Goal: Communication & Community: Connect with others

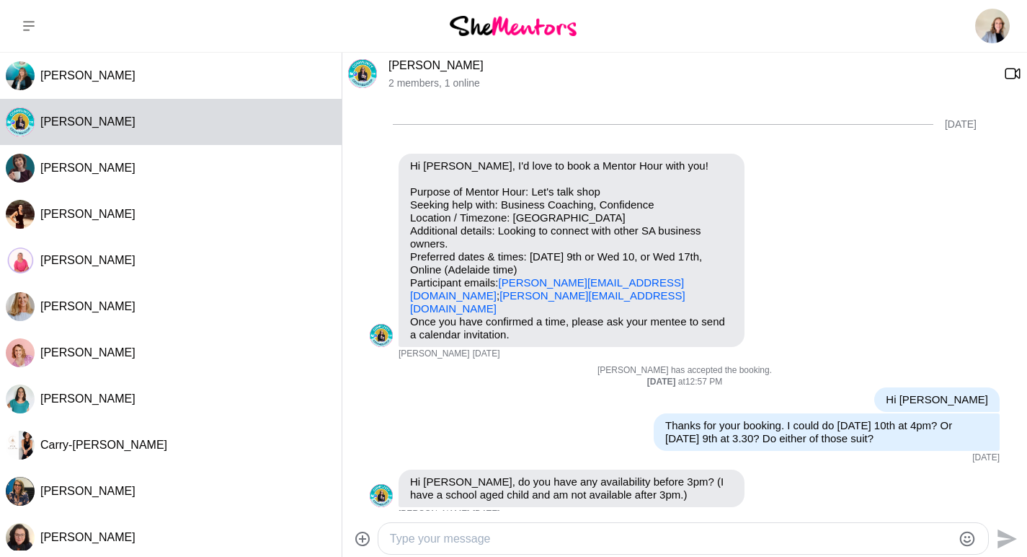
scroll to position [250, 0]
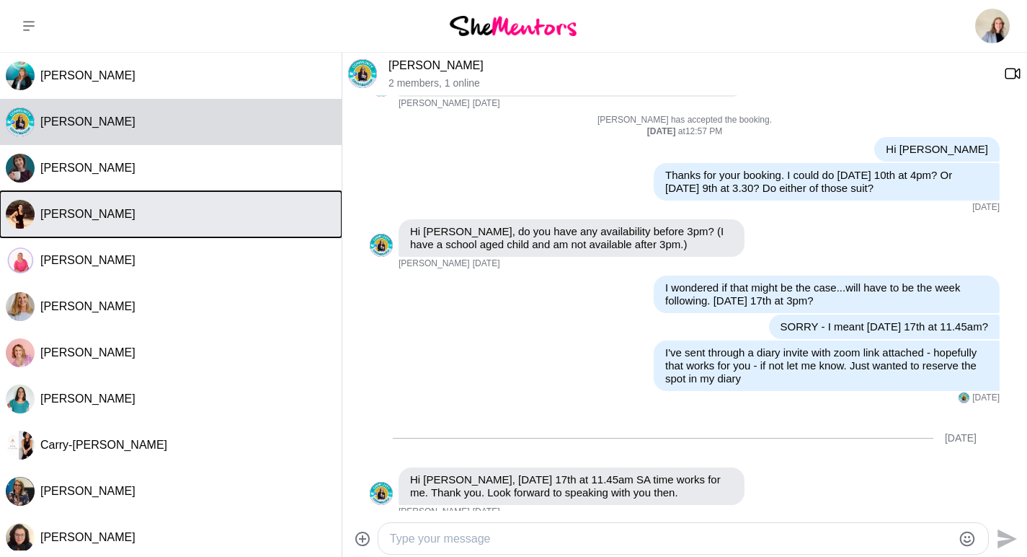
click at [137, 213] on div "[PERSON_NAME]" at bounding box center [188, 214] width 296 height 14
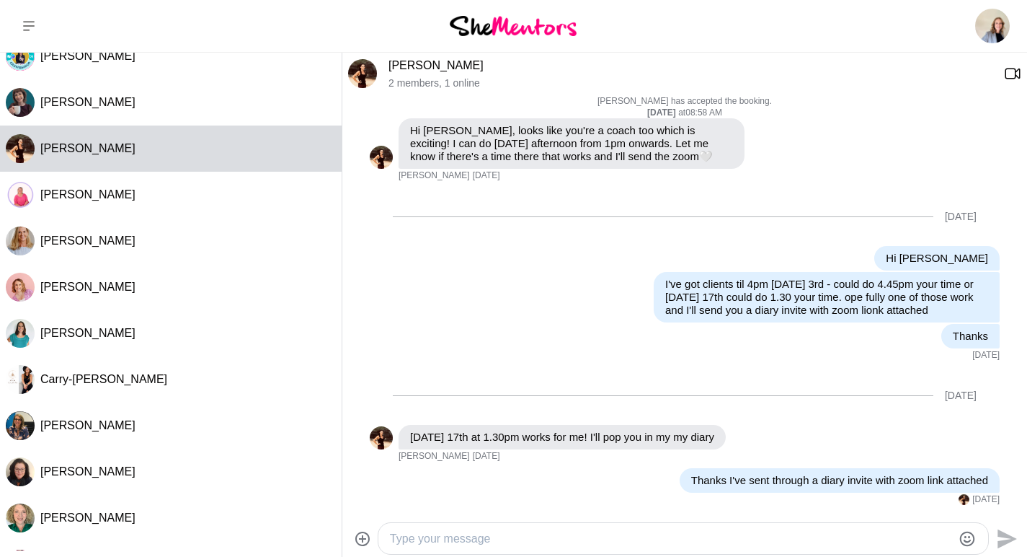
scroll to position [0, 0]
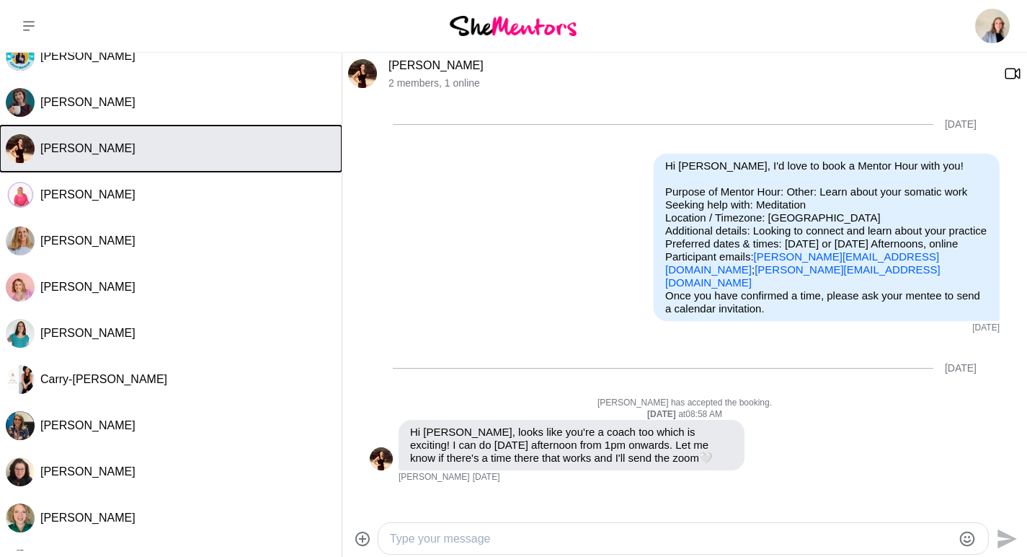
click at [83, 159] on button "[PERSON_NAME]" at bounding box center [171, 148] width 342 height 46
click at [85, 146] on span "[PERSON_NAME]" at bounding box center [87, 148] width 95 height 12
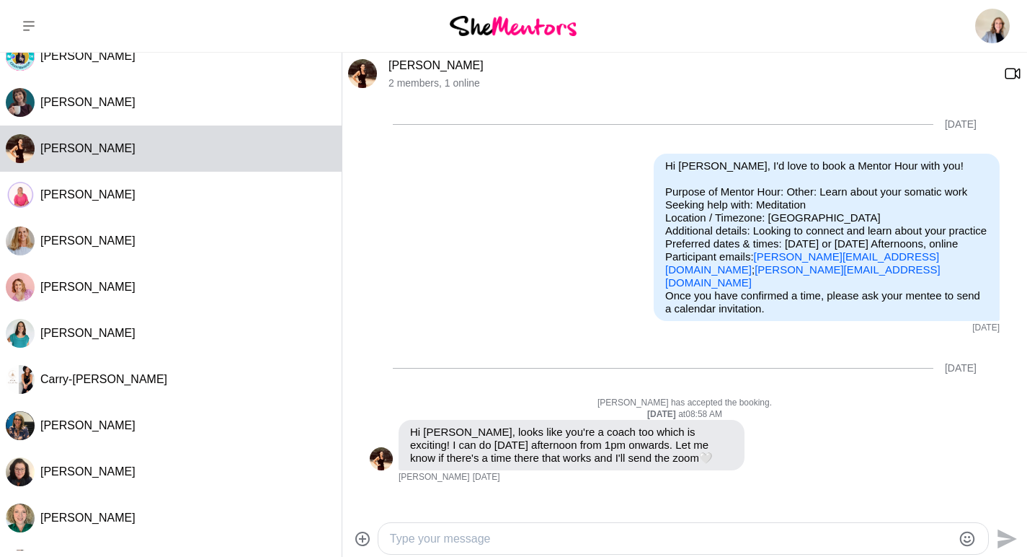
click at [430, 61] on link "[PERSON_NAME]" at bounding box center [436, 65] width 95 height 12
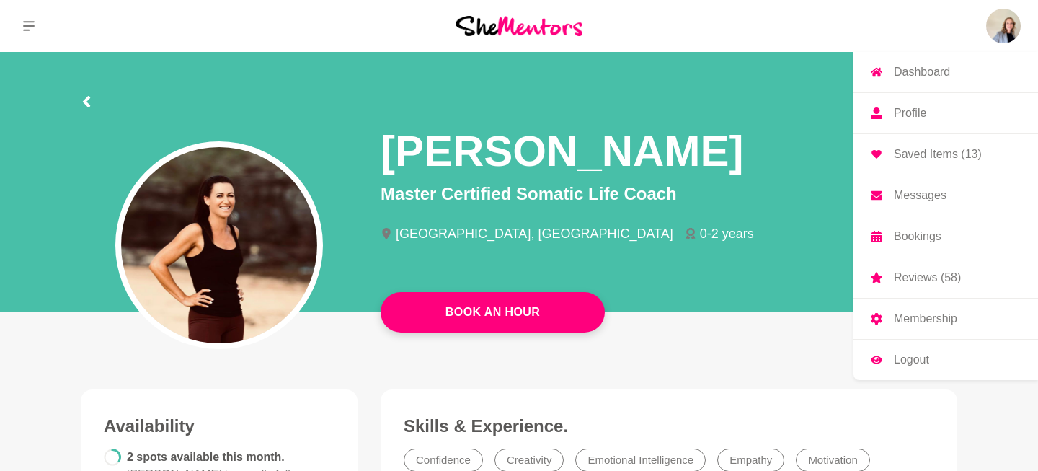
click at [916, 197] on p "Messages" at bounding box center [920, 196] width 53 height 12
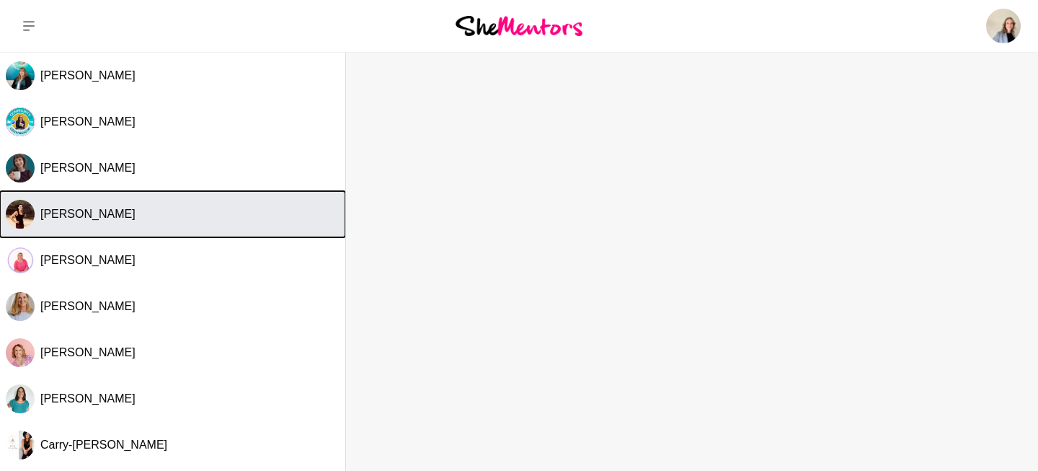
click at [262, 220] on div "[PERSON_NAME]" at bounding box center [189, 214] width 299 height 14
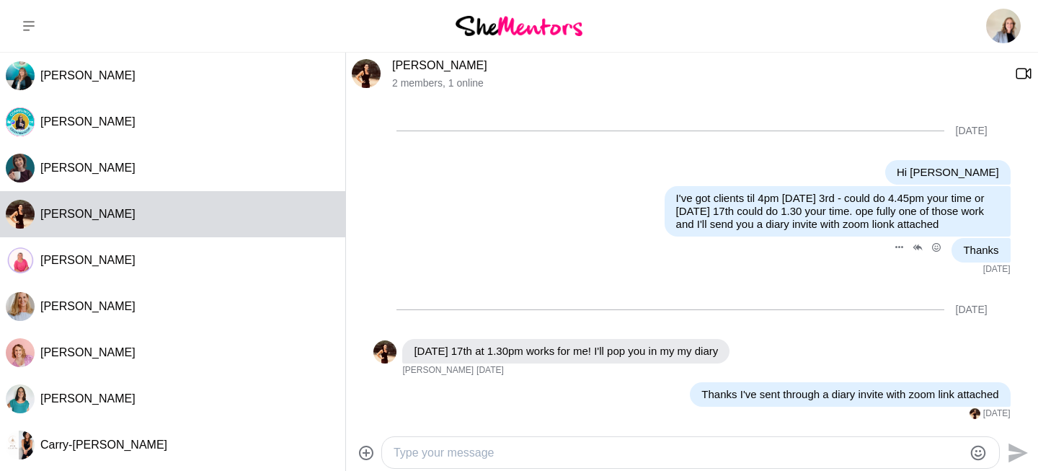
scroll to position [425, 0]
click at [445, 447] on textarea "Type your message" at bounding box center [679, 452] width 570 height 17
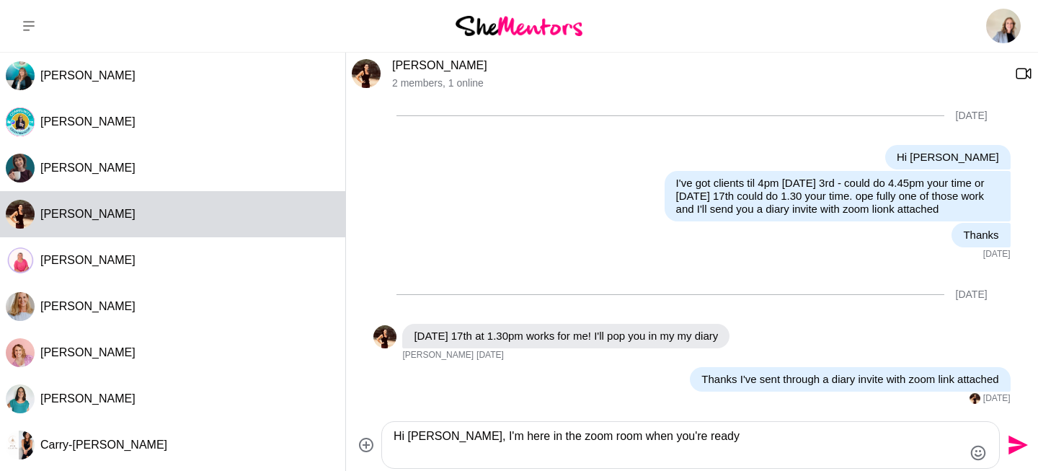
type textarea "Hi [PERSON_NAME], I'm here in the zoom room when you're ready"
click at [1027, 441] on button "Send" at bounding box center [1016, 445] width 32 height 32
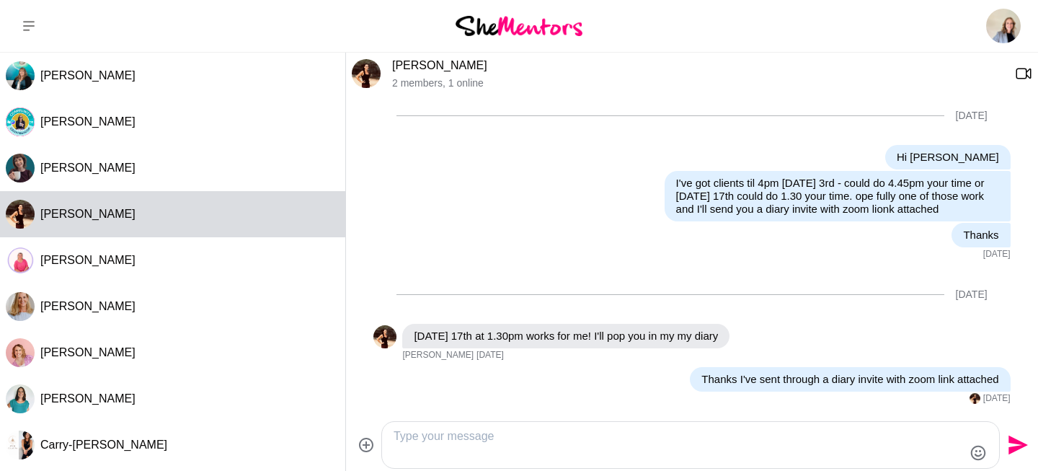
scroll to position [527, 0]
